Goal: Navigation & Orientation: Find specific page/section

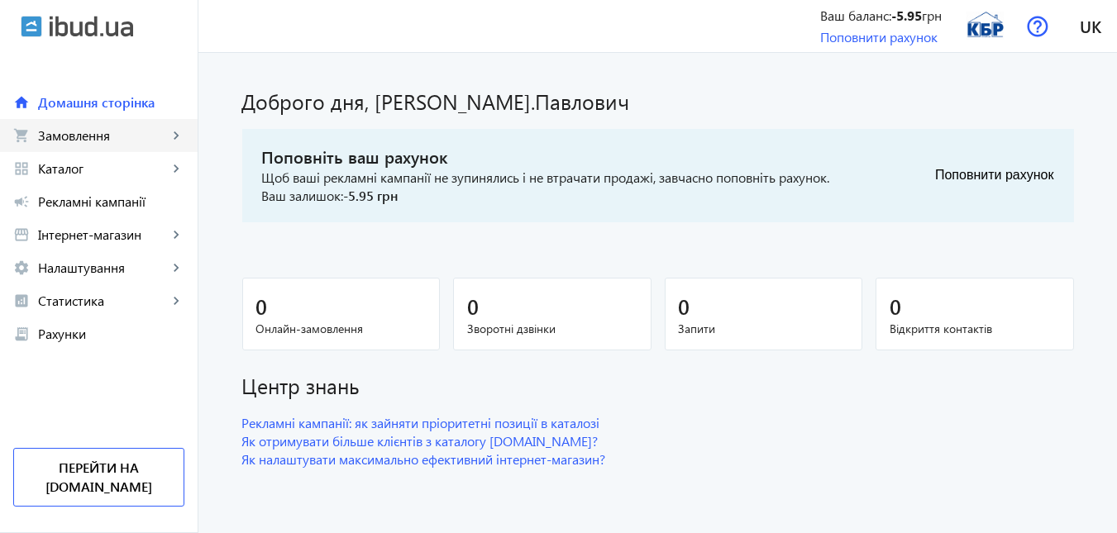
click at [107, 127] on span "Замовлення" at bounding box center [103, 135] width 130 height 17
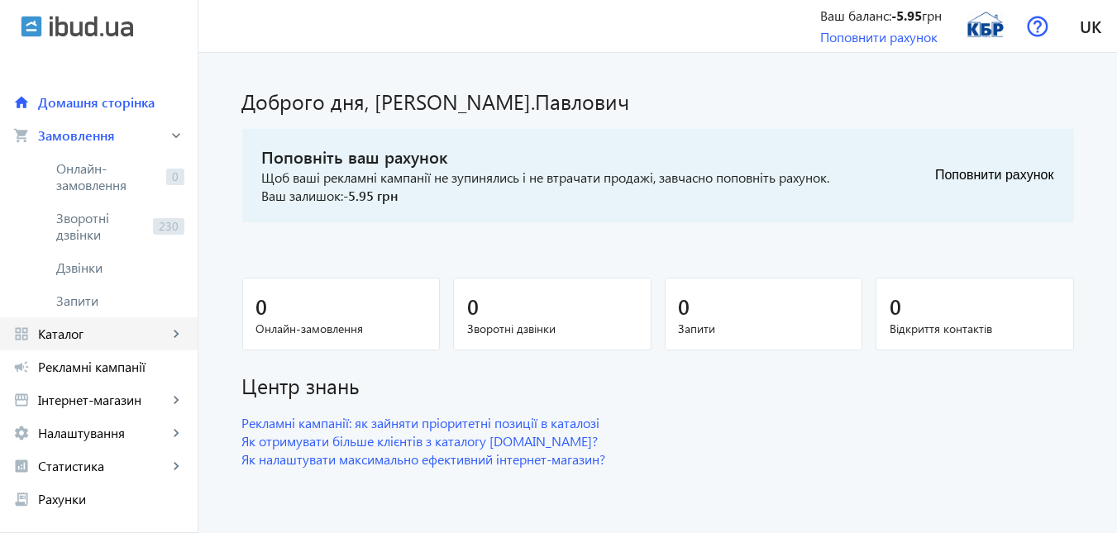
click at [85, 333] on span "Каталог" at bounding box center [103, 334] width 130 height 17
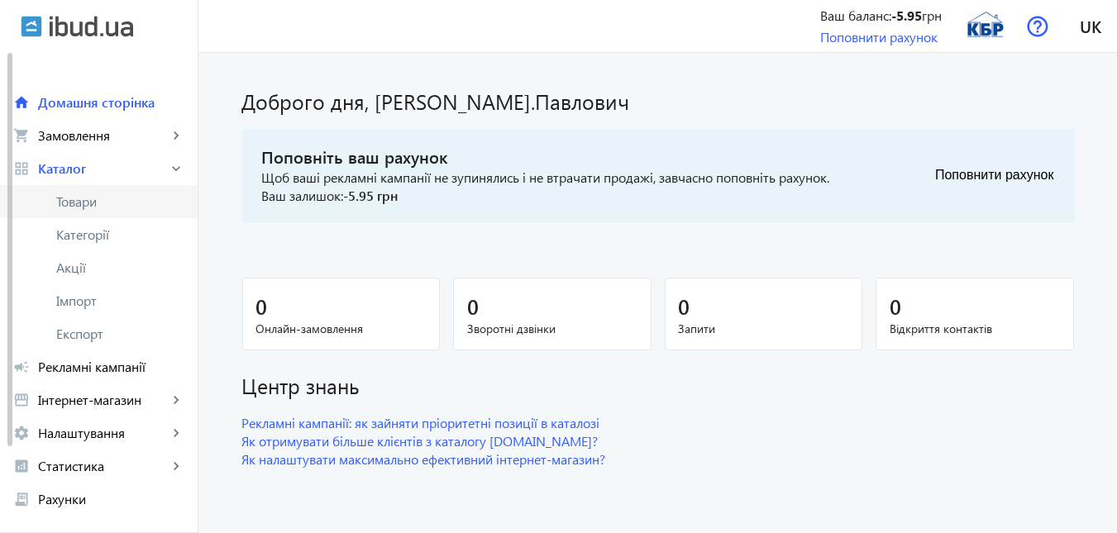
click at [81, 196] on span "Товари" at bounding box center [120, 202] width 128 height 17
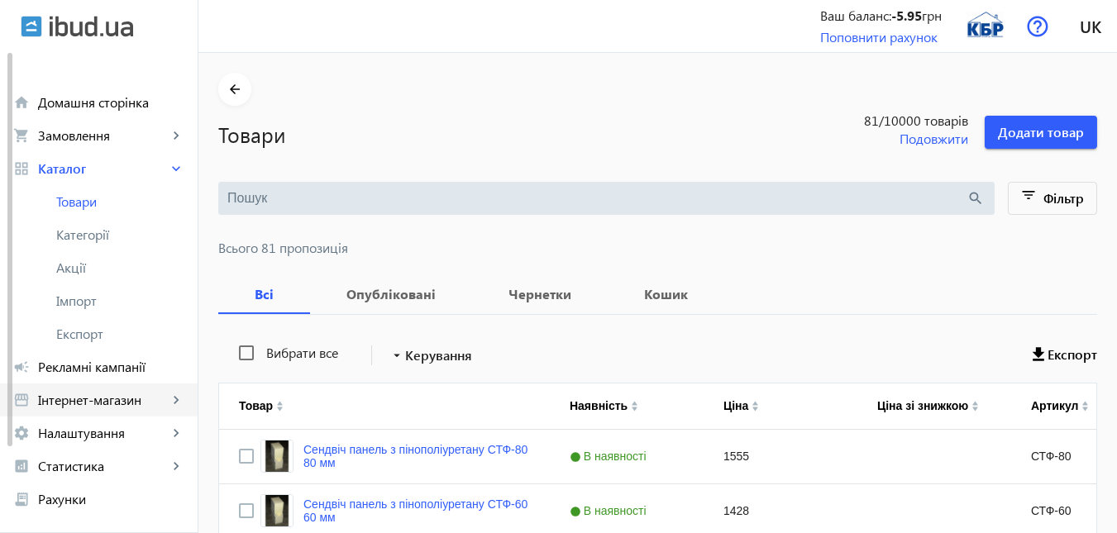
click at [96, 398] on span "Інтернет-магазин" at bounding box center [103, 400] width 130 height 17
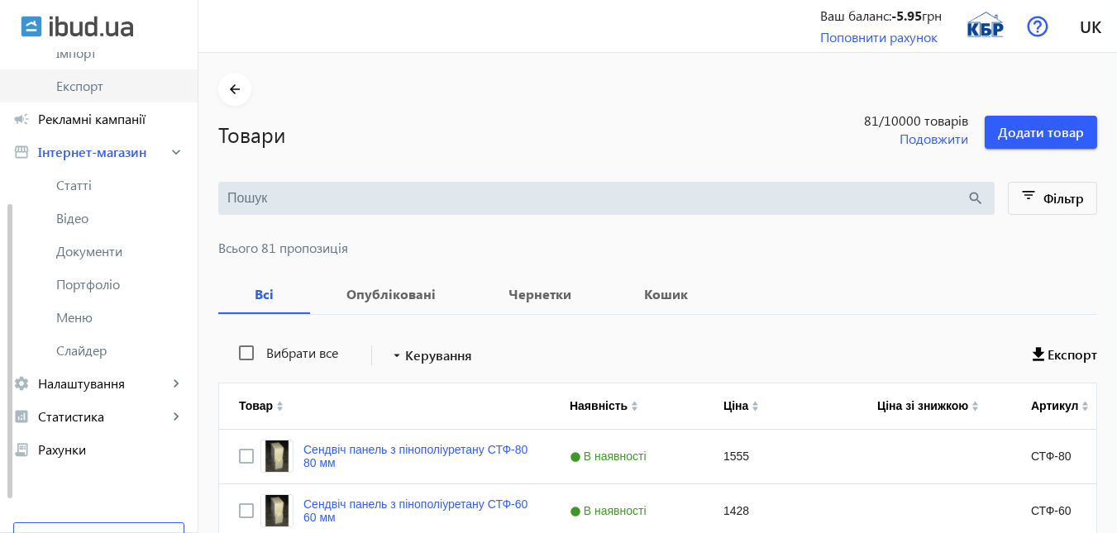
scroll to position [302, 0]
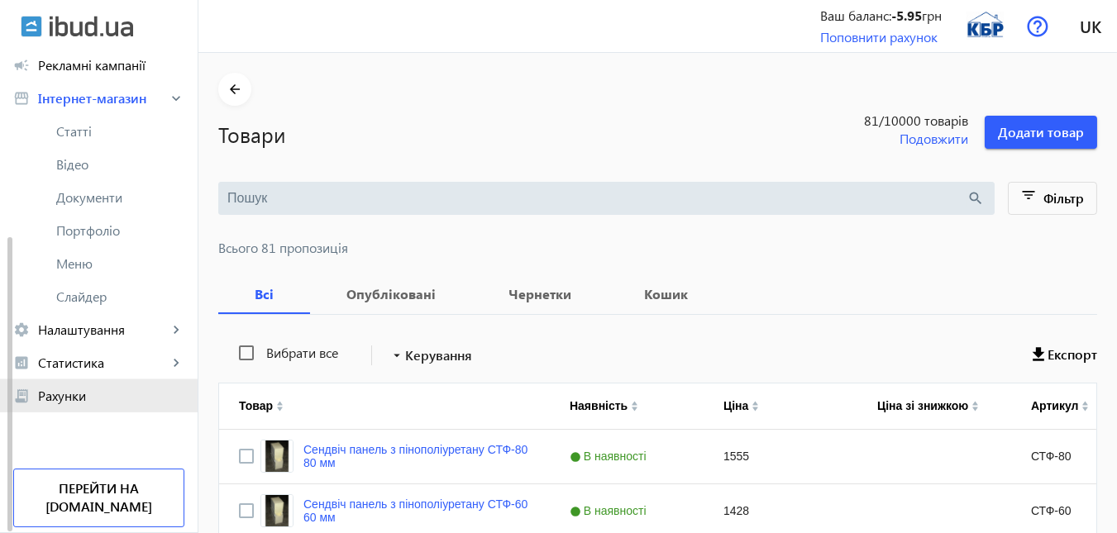
click at [90, 391] on span "Рахунки" at bounding box center [111, 396] width 146 height 17
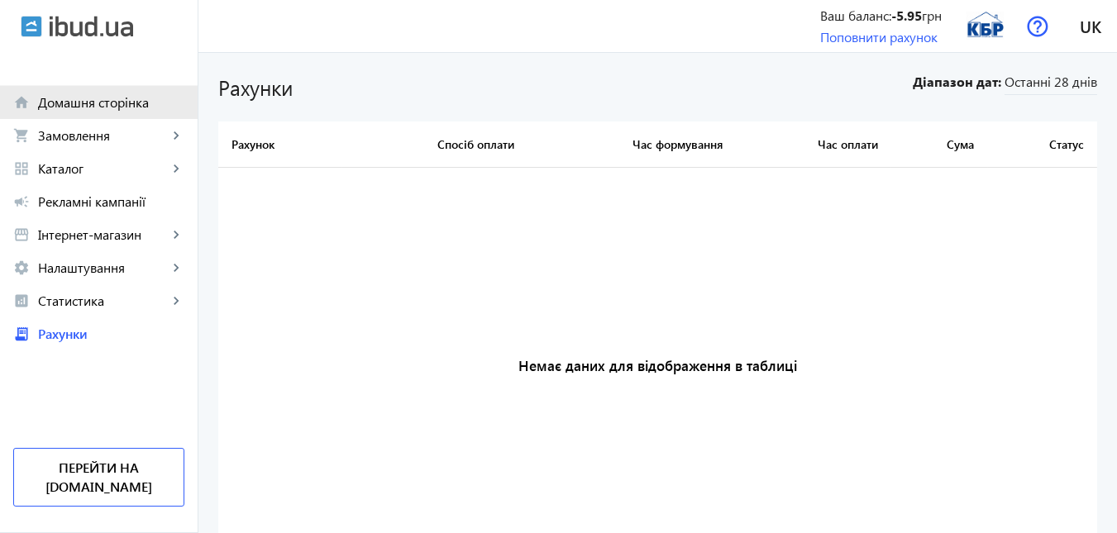
click at [116, 97] on span "Домашня сторінка" at bounding box center [111, 102] width 146 height 17
